Goal: Information Seeking & Learning: Learn about a topic

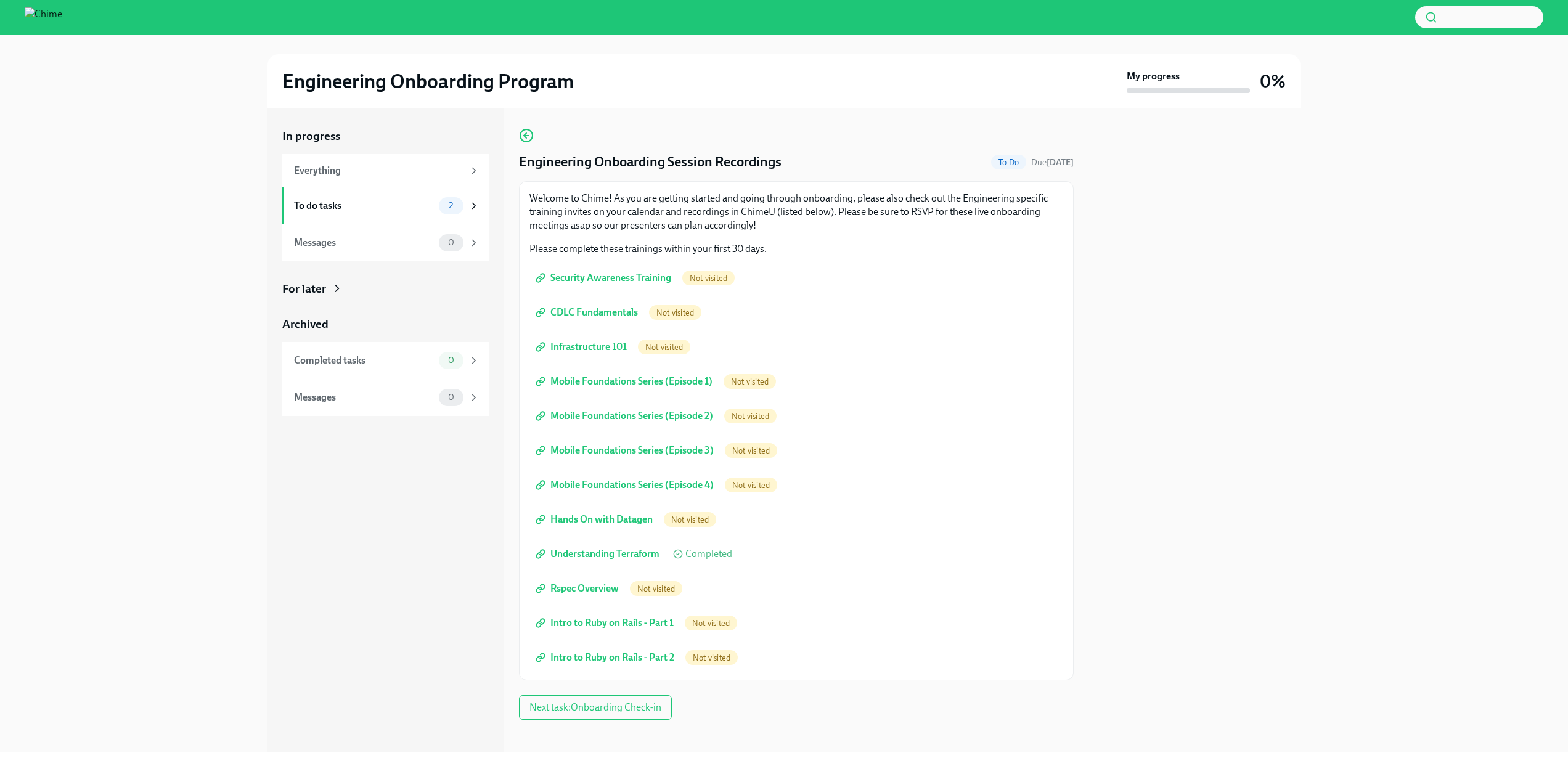
scroll to position [6, 0]
click at [399, 201] on div "To do tasks" at bounding box center [364, 206] width 140 height 14
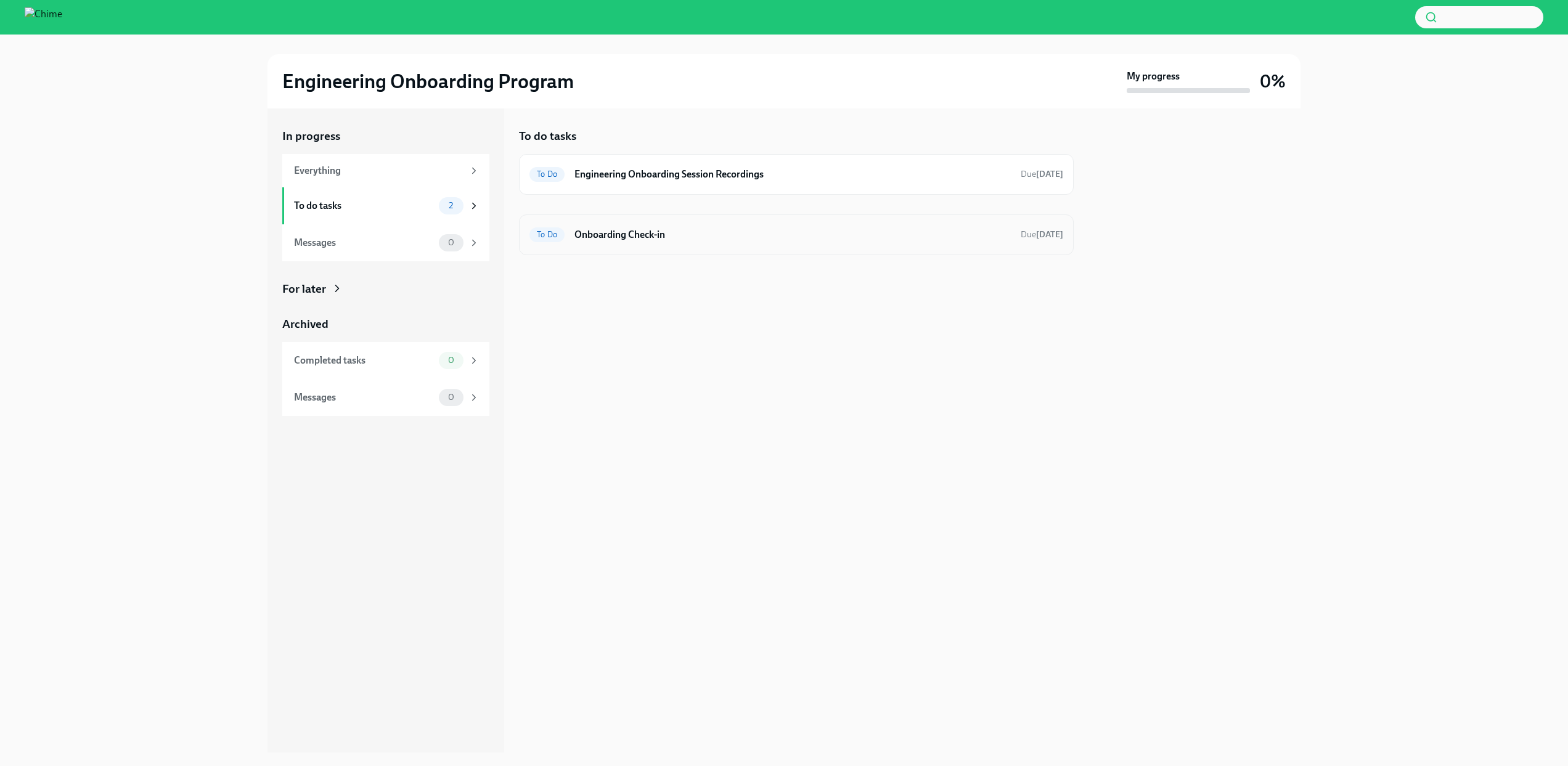
click at [607, 238] on h6 "Onboarding Check-in" at bounding box center [792, 234] width 436 height 14
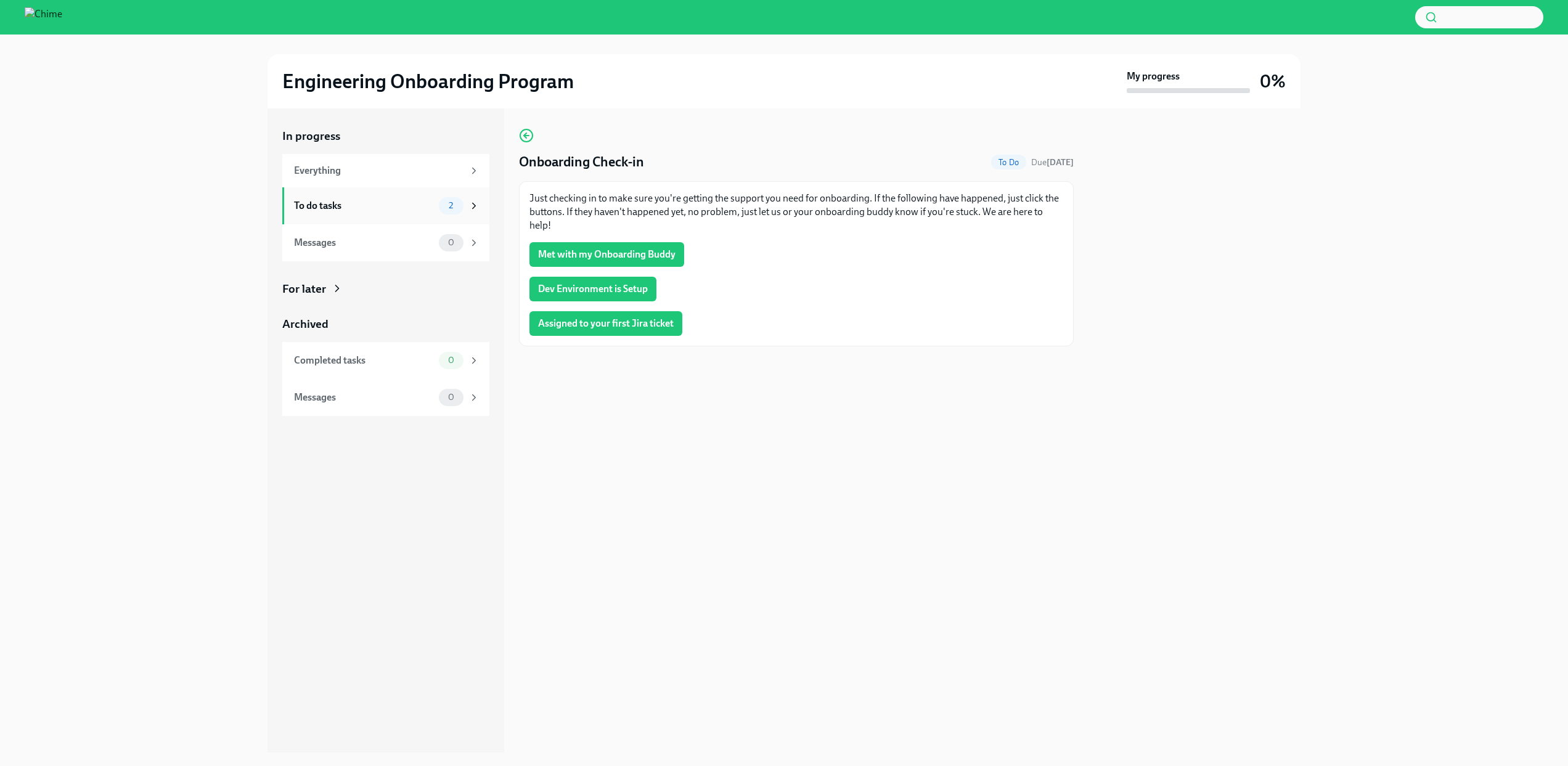
click at [439, 209] on div "2" at bounding box center [459, 206] width 41 height 17
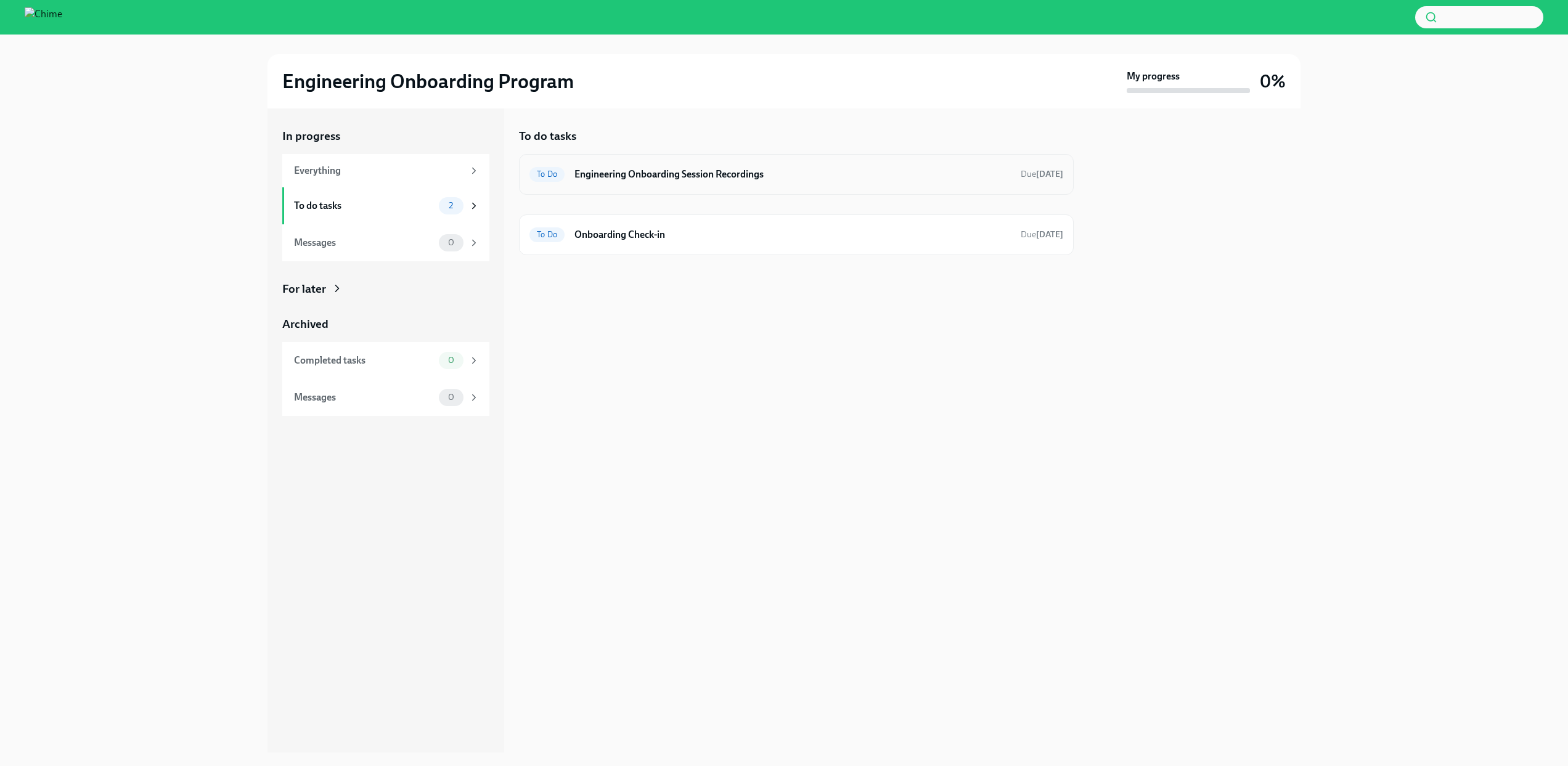
click at [650, 170] on h6 "Engineering Onboarding Session Recordings" at bounding box center [792, 174] width 436 height 14
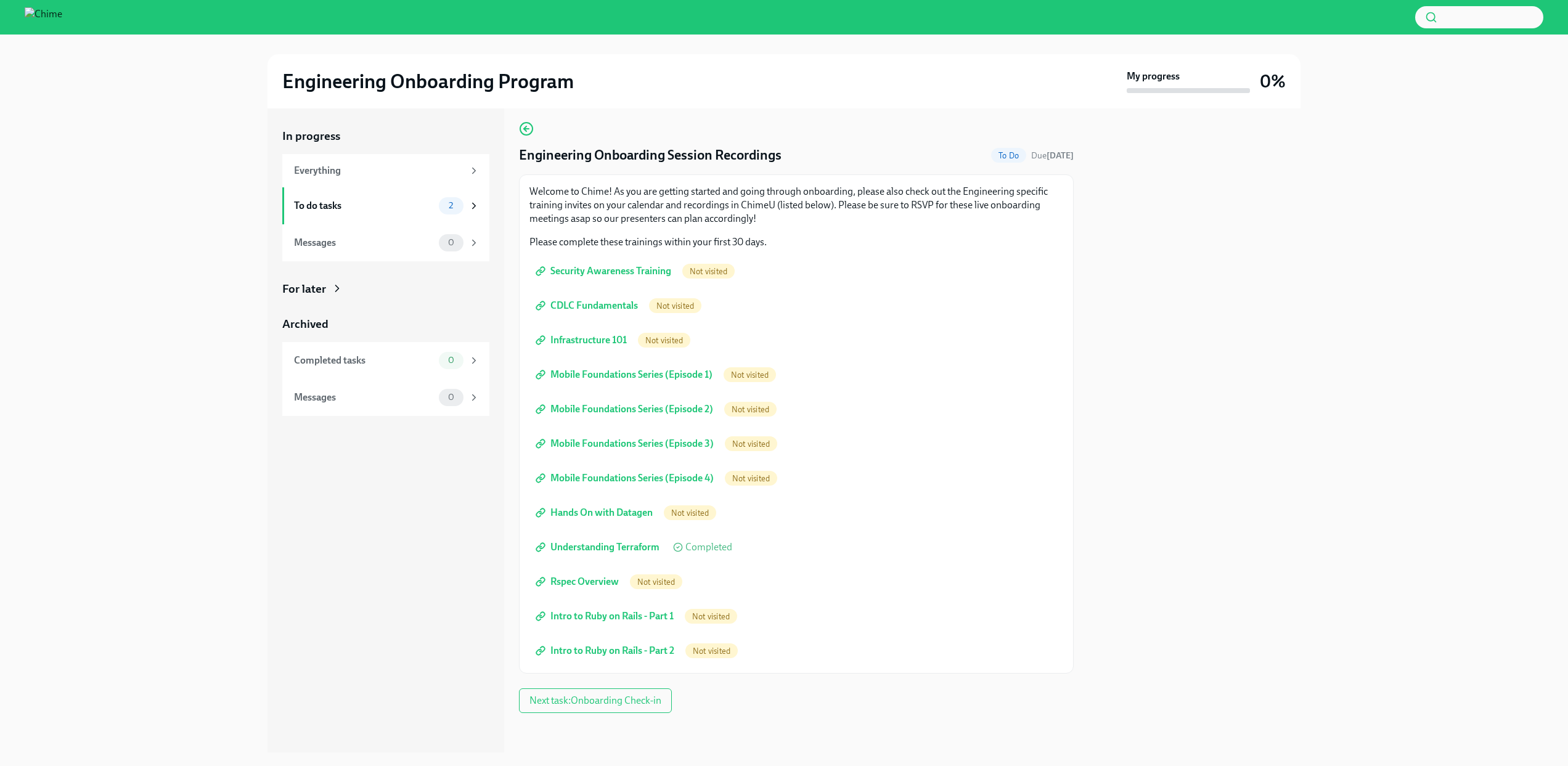
scroll to position [6, 0]
